Goal: Contribute content: Add original content to the website for others to see

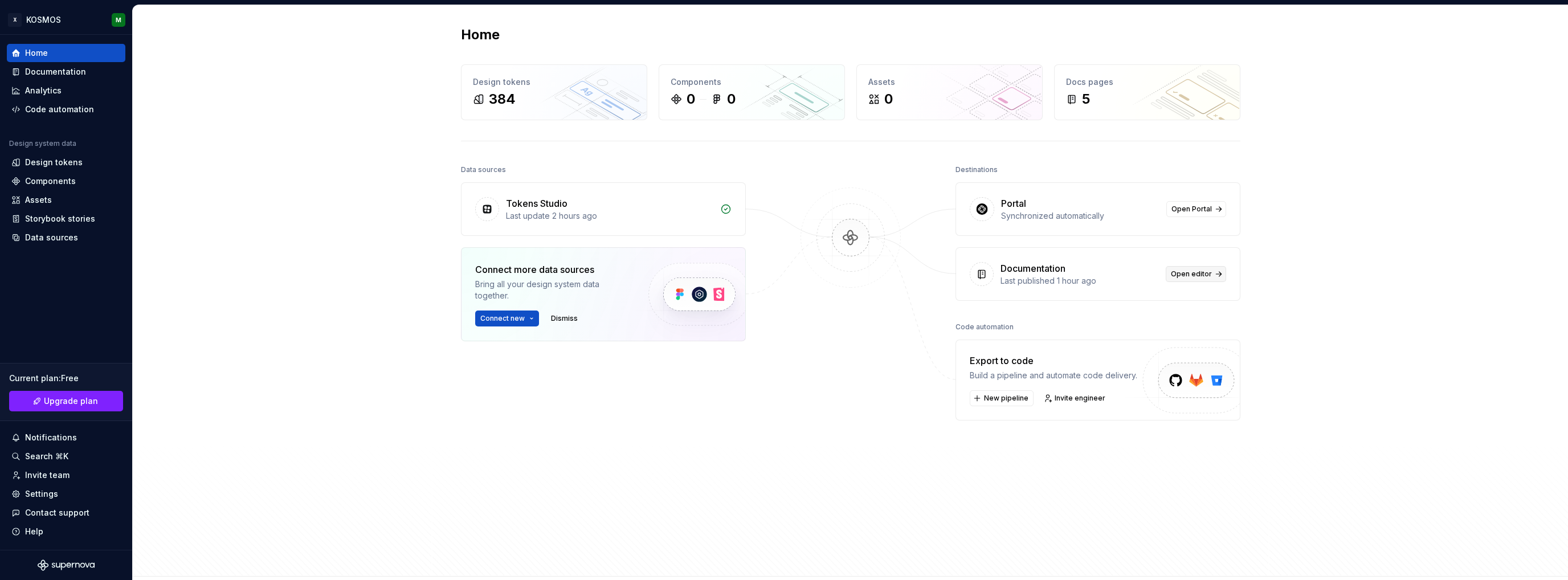
click at [1190, 272] on span "Open editor" at bounding box center [1191, 274] width 41 height 9
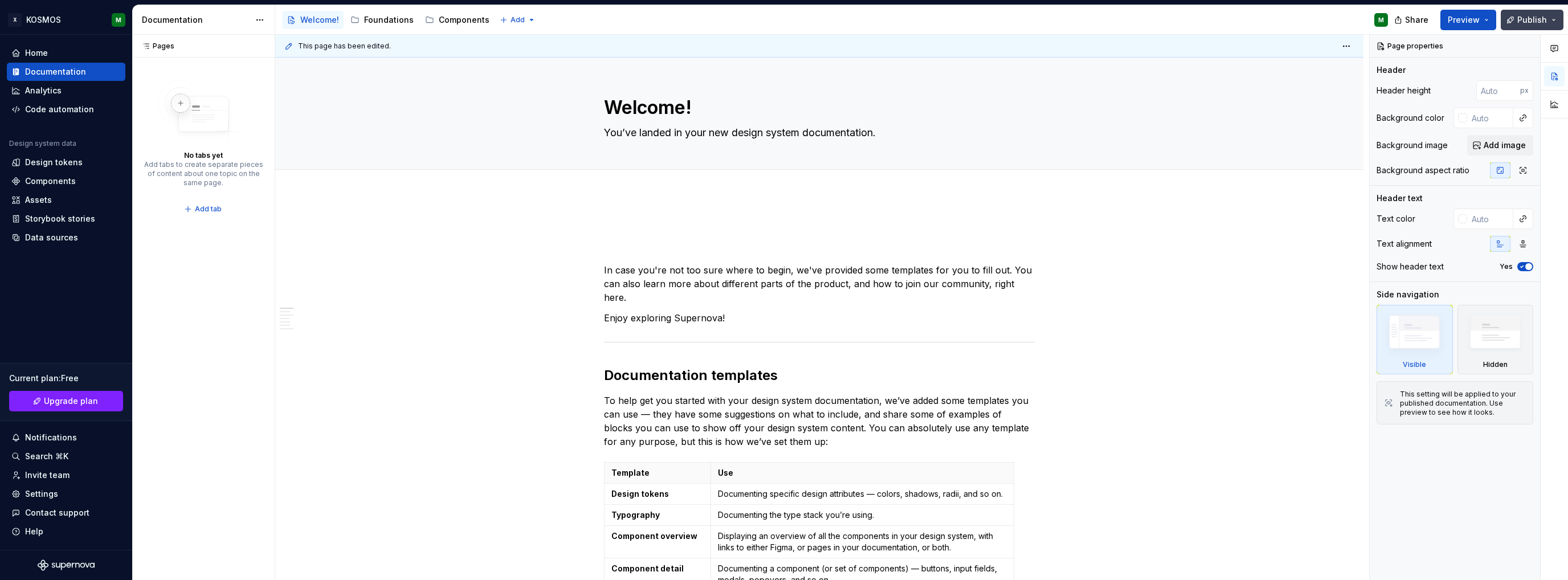
click at [1552, 21] on button "Publish" at bounding box center [1532, 20] width 62 height 21
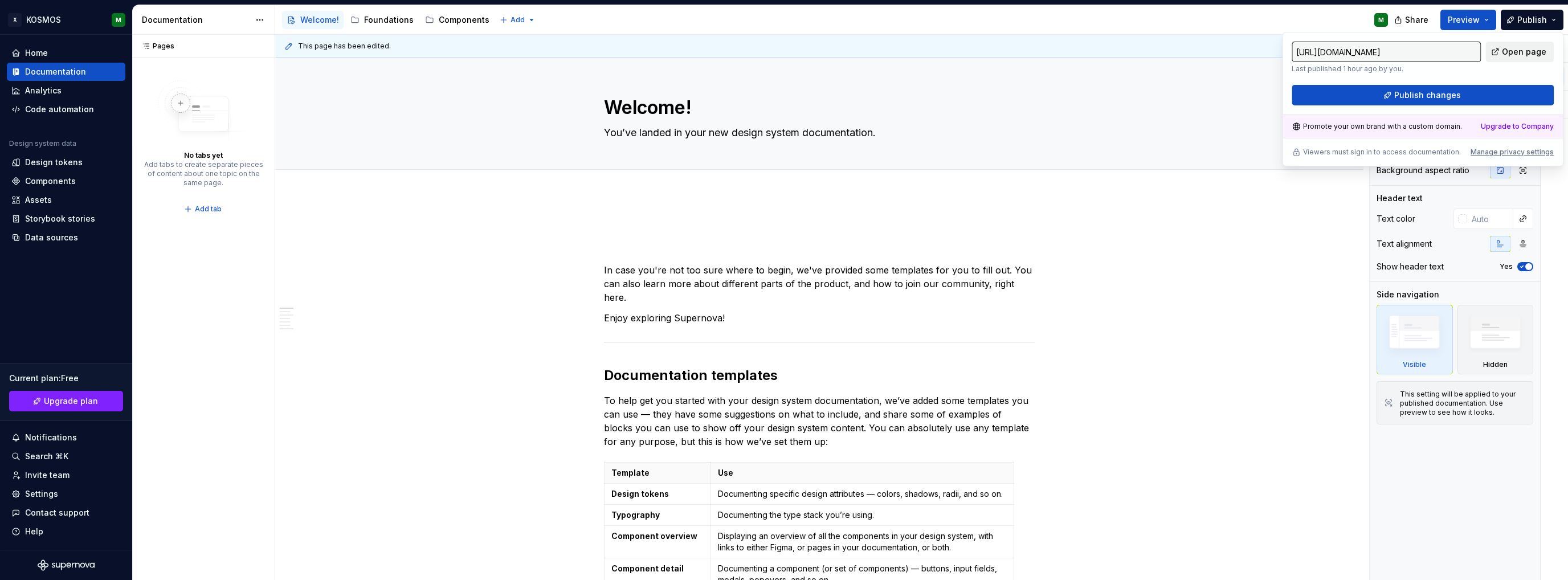
click at [1525, 57] on span "Open page" at bounding box center [1525, 51] width 44 height 11
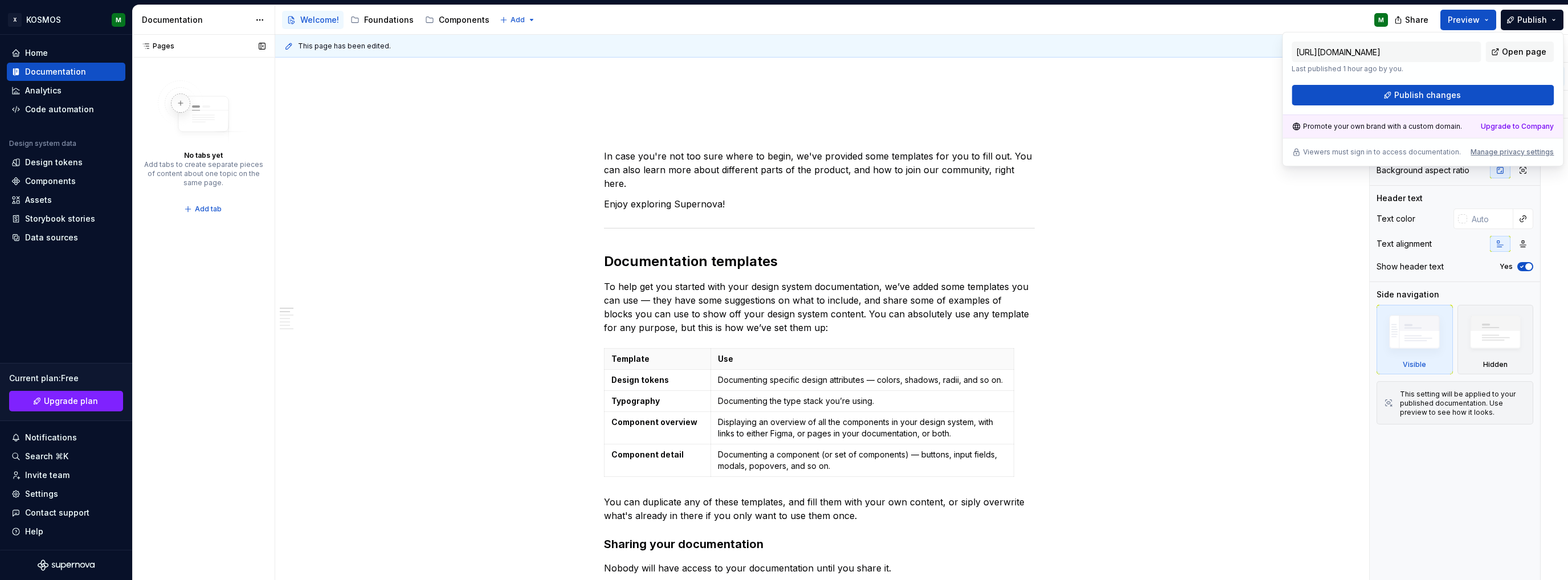
click at [389, 17] on div "Foundations" at bounding box center [389, 20] width 50 height 11
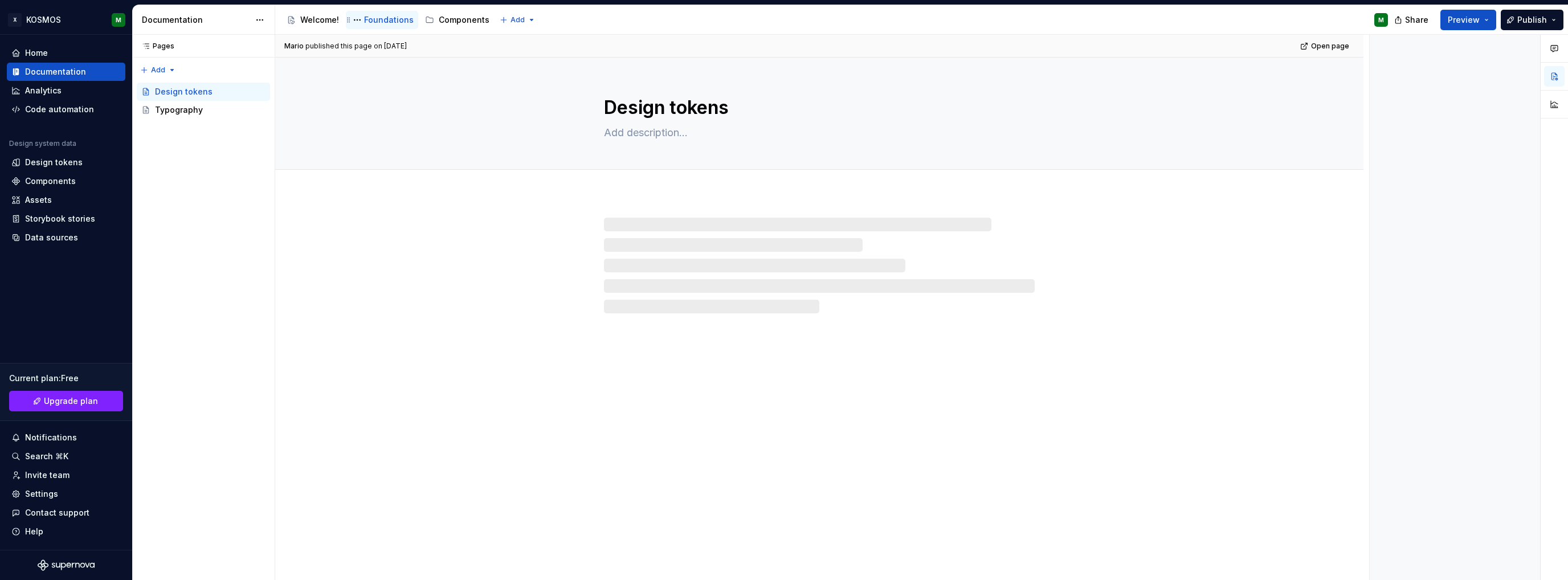
click at [367, 19] on div "Foundations" at bounding box center [389, 20] width 50 height 11
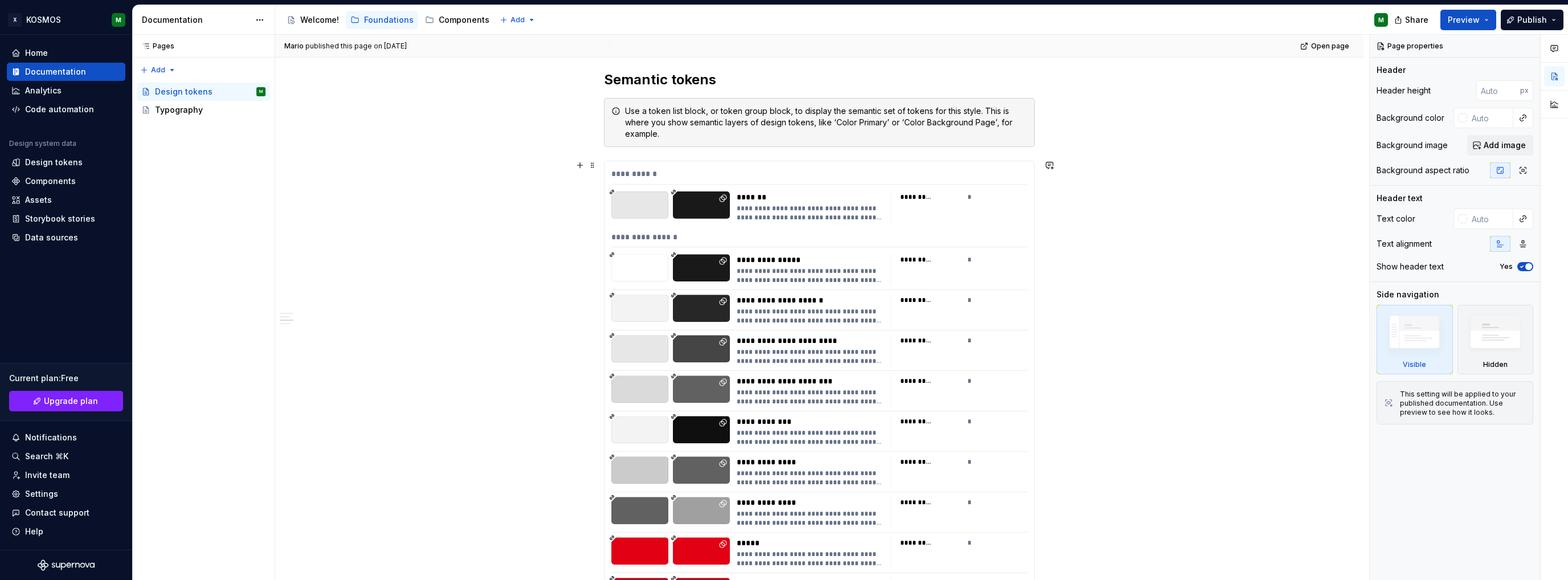
scroll to position [684, 0]
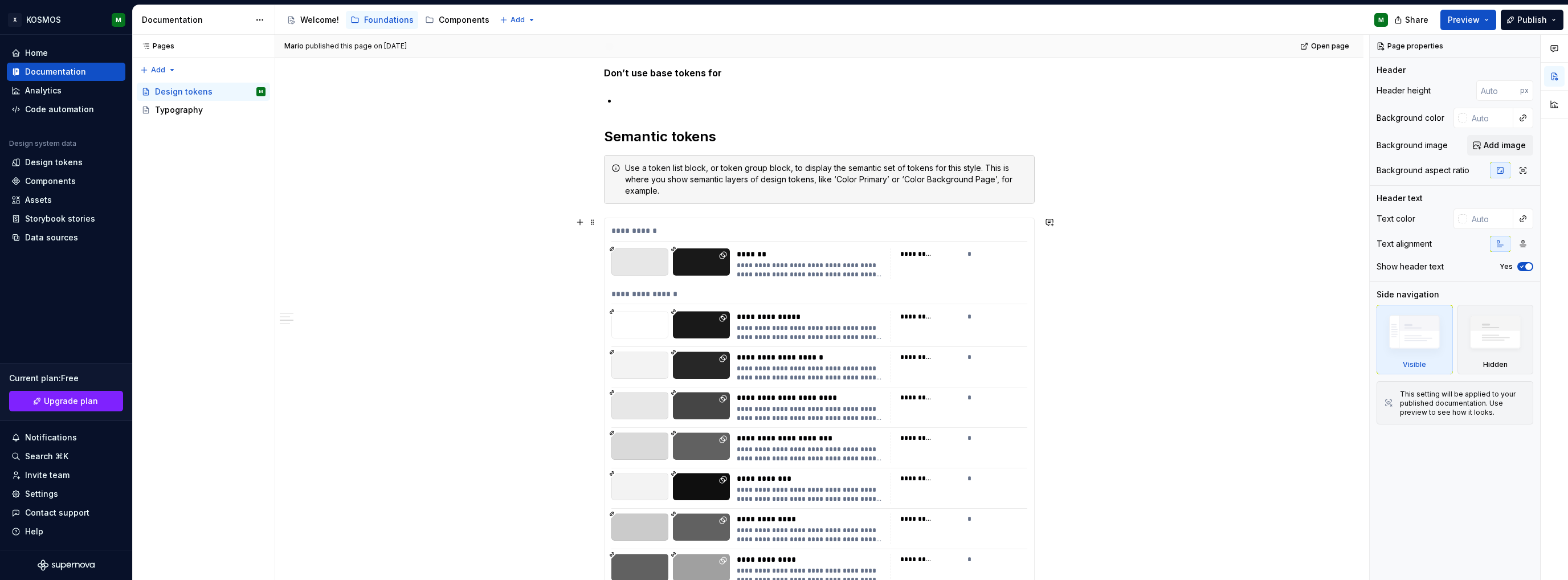
click at [711, 226] on div "**********" at bounding box center [819, 233] width 416 height 17
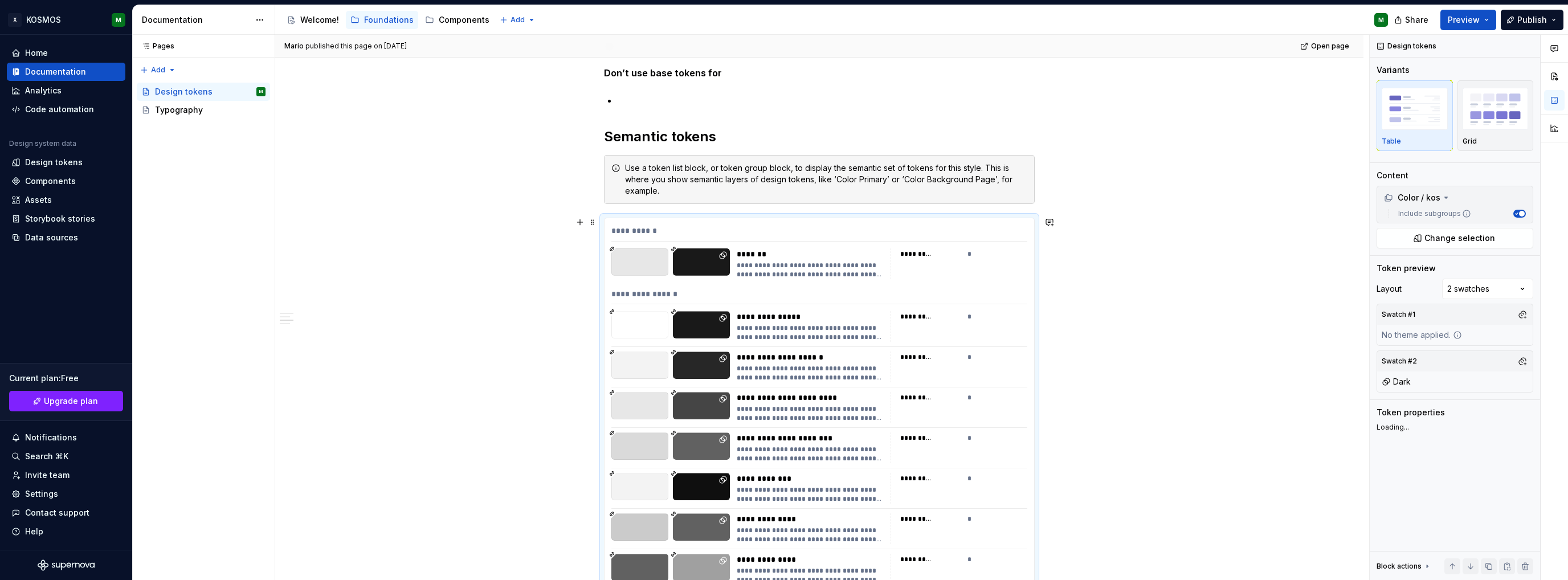
click at [1382, 430] on icon at bounding box center [1382, 430] width 0 height 0
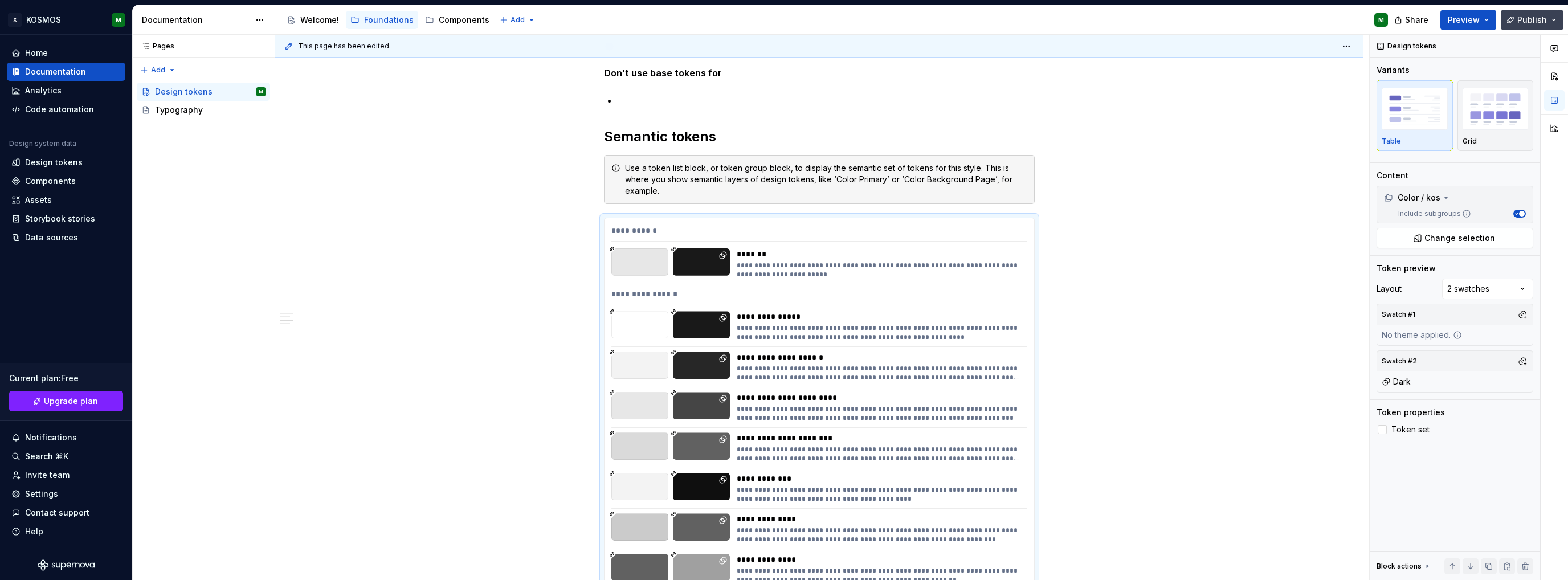
click at [1529, 24] on span "Publish" at bounding box center [1532, 20] width 30 height 11
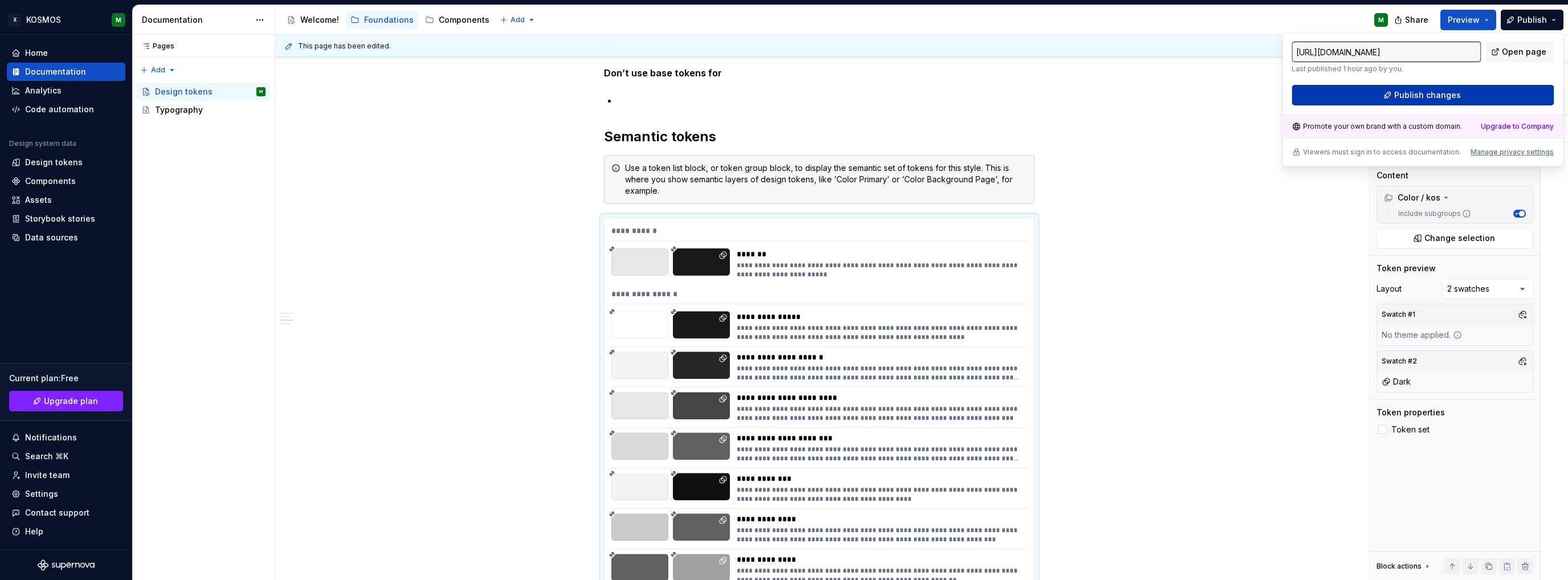
click at [1464, 96] on button "Publish changes" at bounding box center [1423, 95] width 262 height 21
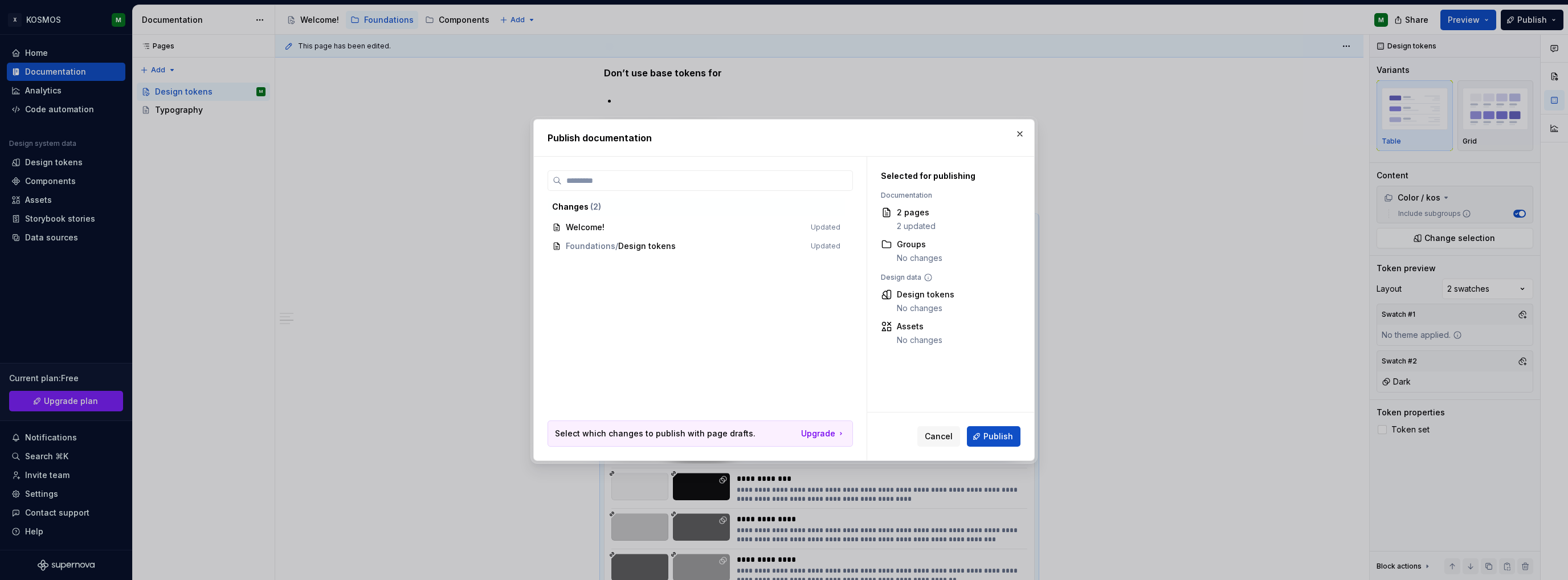
click at [1021, 137] on button "button" at bounding box center [1020, 134] width 16 height 16
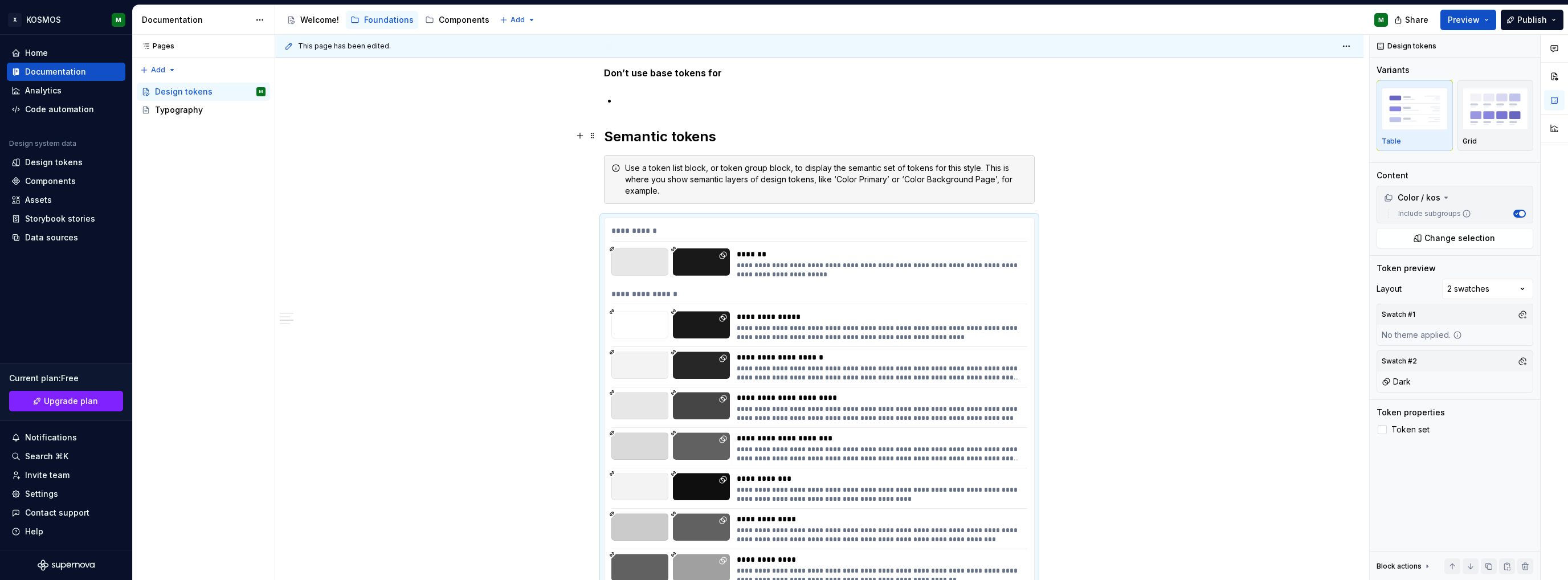
click at [1015, 133] on h2 "Semantic tokens" at bounding box center [819, 137] width 431 height 18
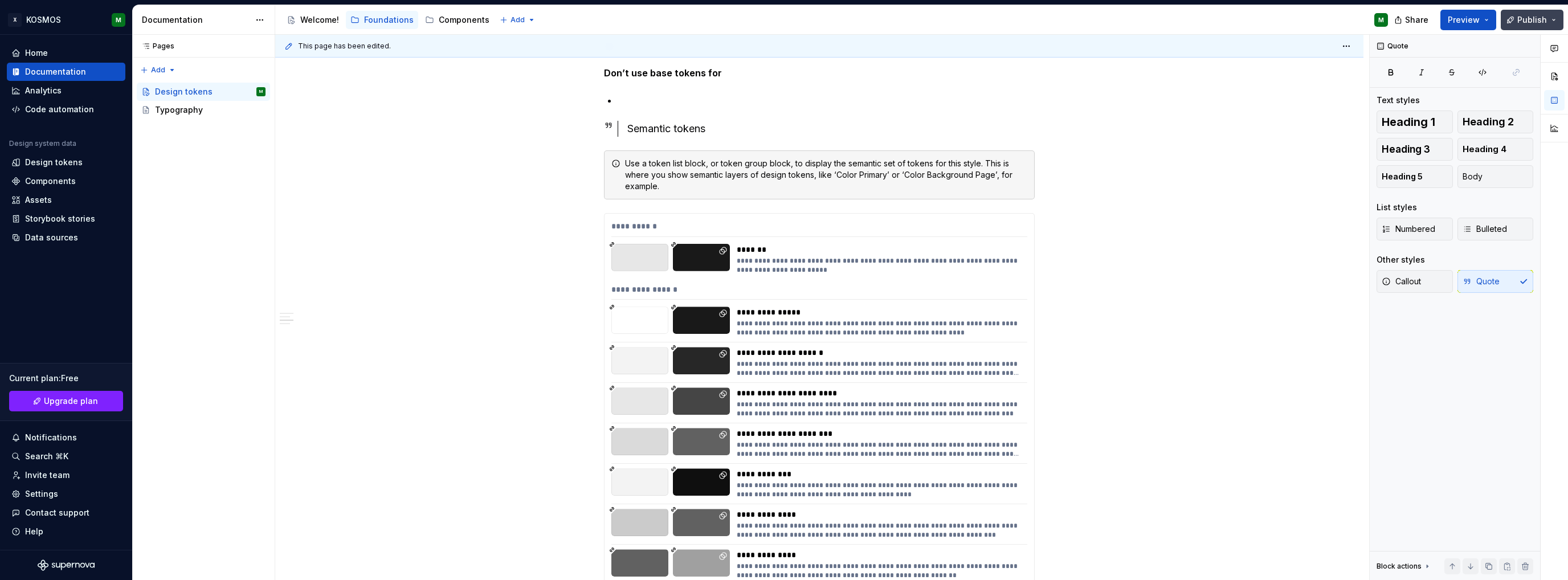
click at [1522, 19] on span "Publish" at bounding box center [1532, 20] width 30 height 11
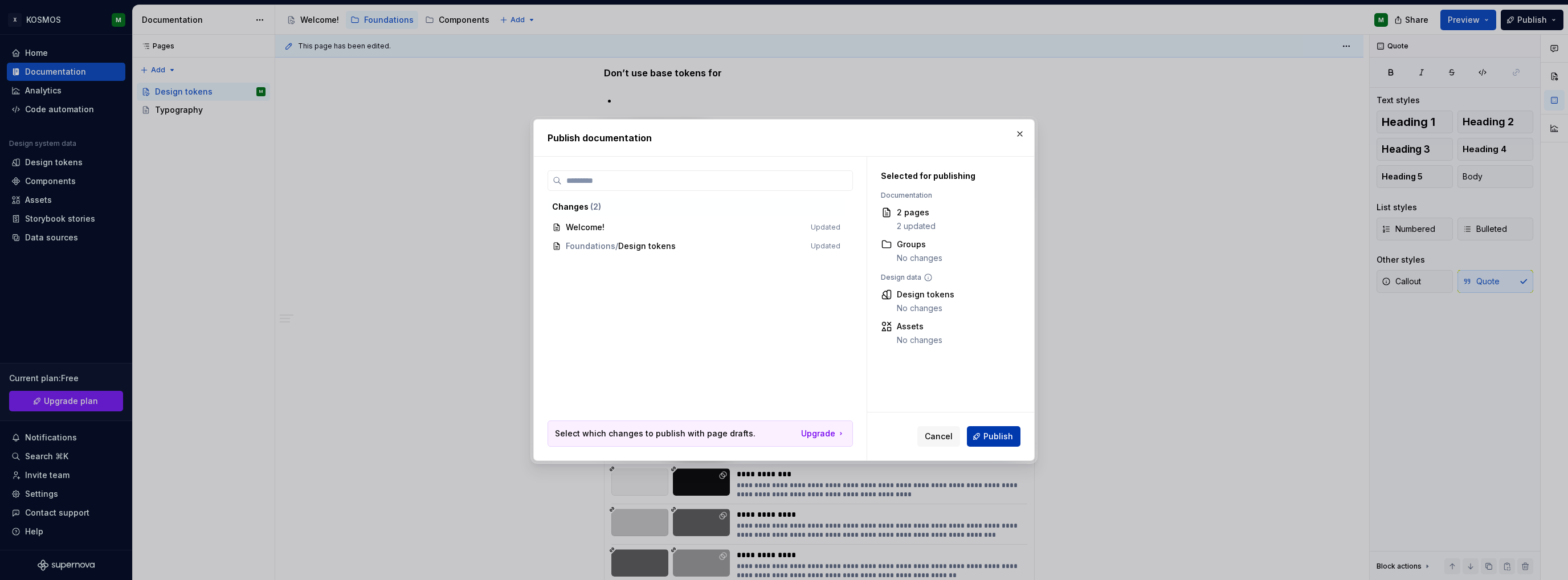
click at [1001, 439] on span "Publish" at bounding box center [998, 436] width 30 height 11
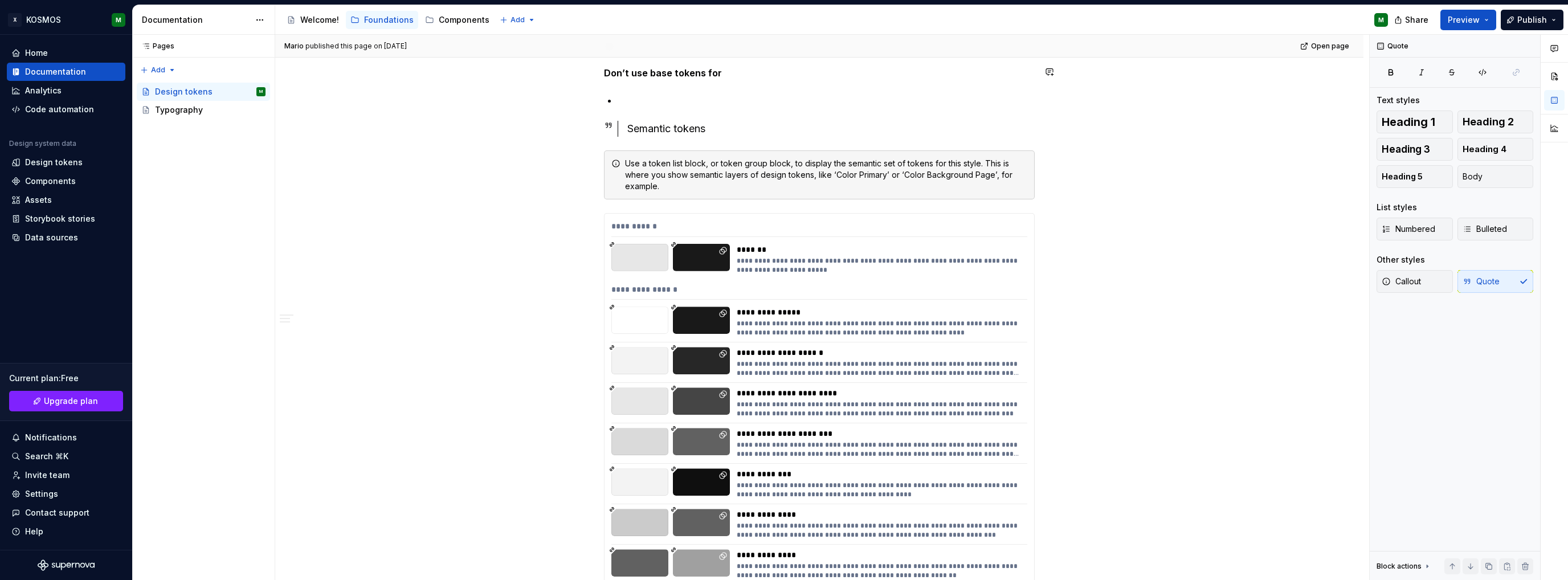
type textarea "*"
